Goal: Communication & Community: Ask a question

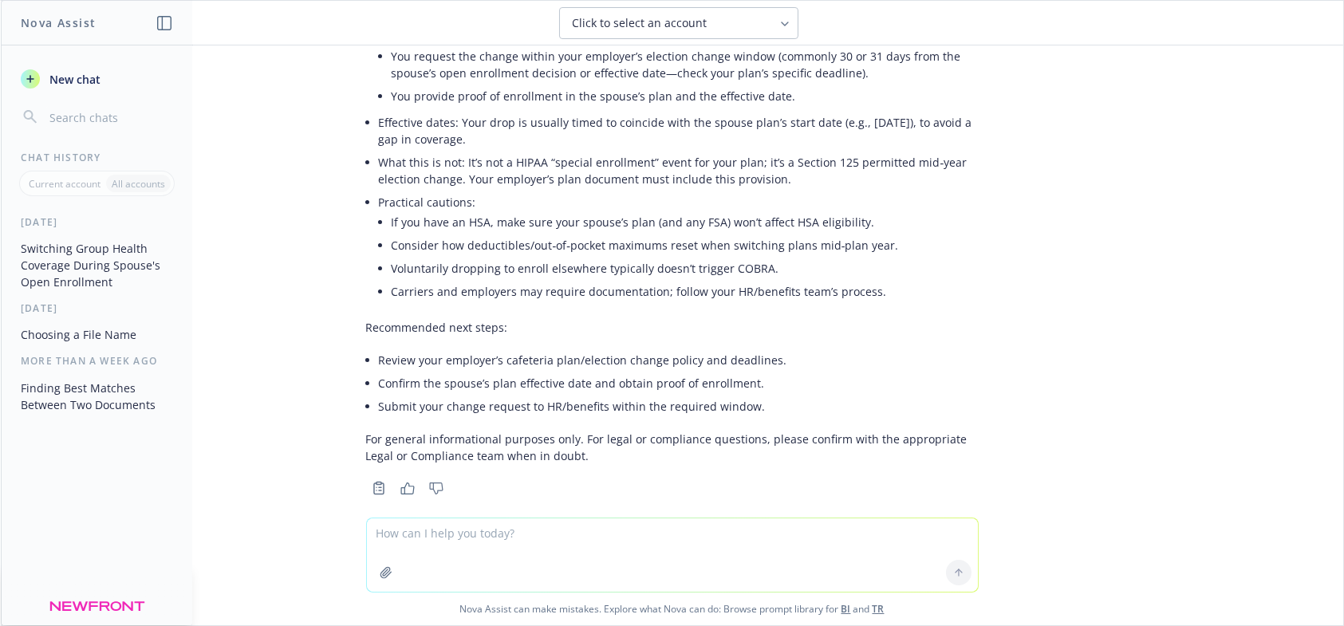
scroll to position [244, 0]
